Goal: Transaction & Acquisition: Subscribe to service/newsletter

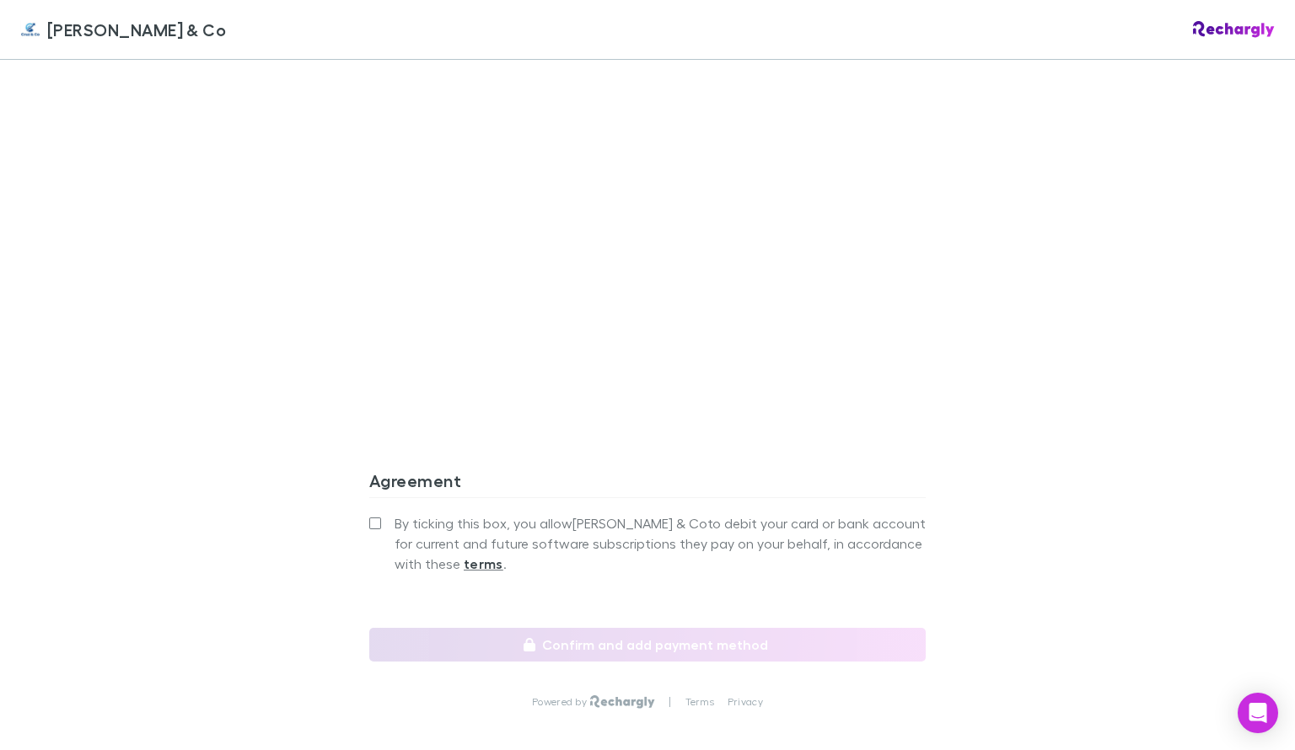
scroll to position [1355, 0]
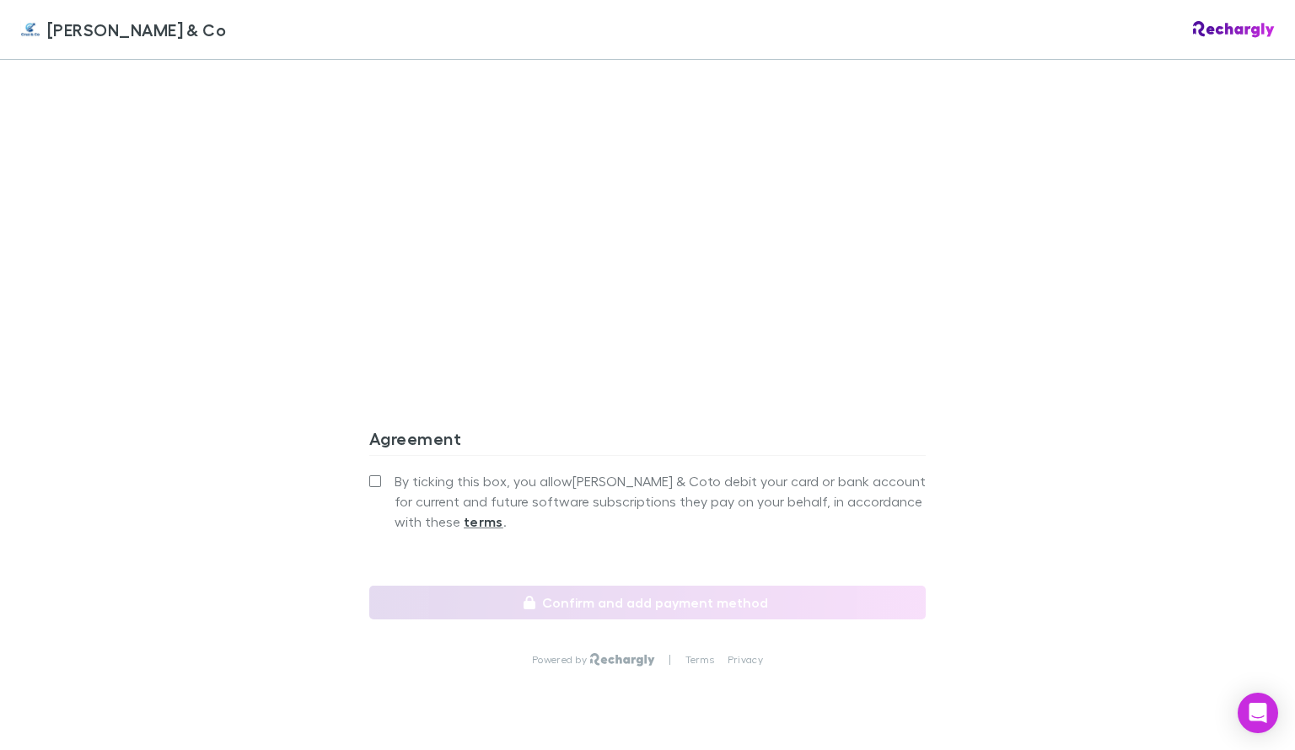
click at [377, 471] on label "By ticking this box, you allow [PERSON_NAME] & Co to debit your card or bank ac…" at bounding box center [647, 501] width 556 height 61
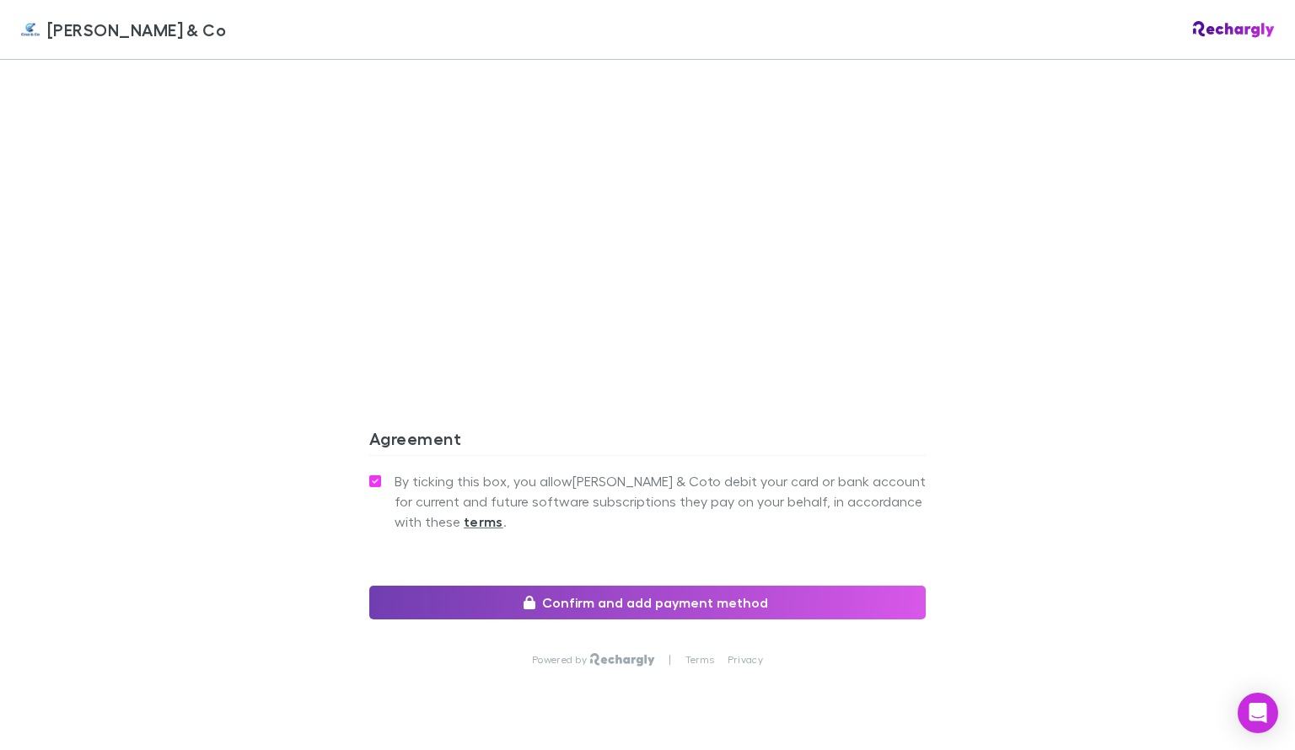
click at [597, 593] on button "Confirm and add payment method" at bounding box center [647, 603] width 556 height 34
